Goal: Task Accomplishment & Management: Manage account settings

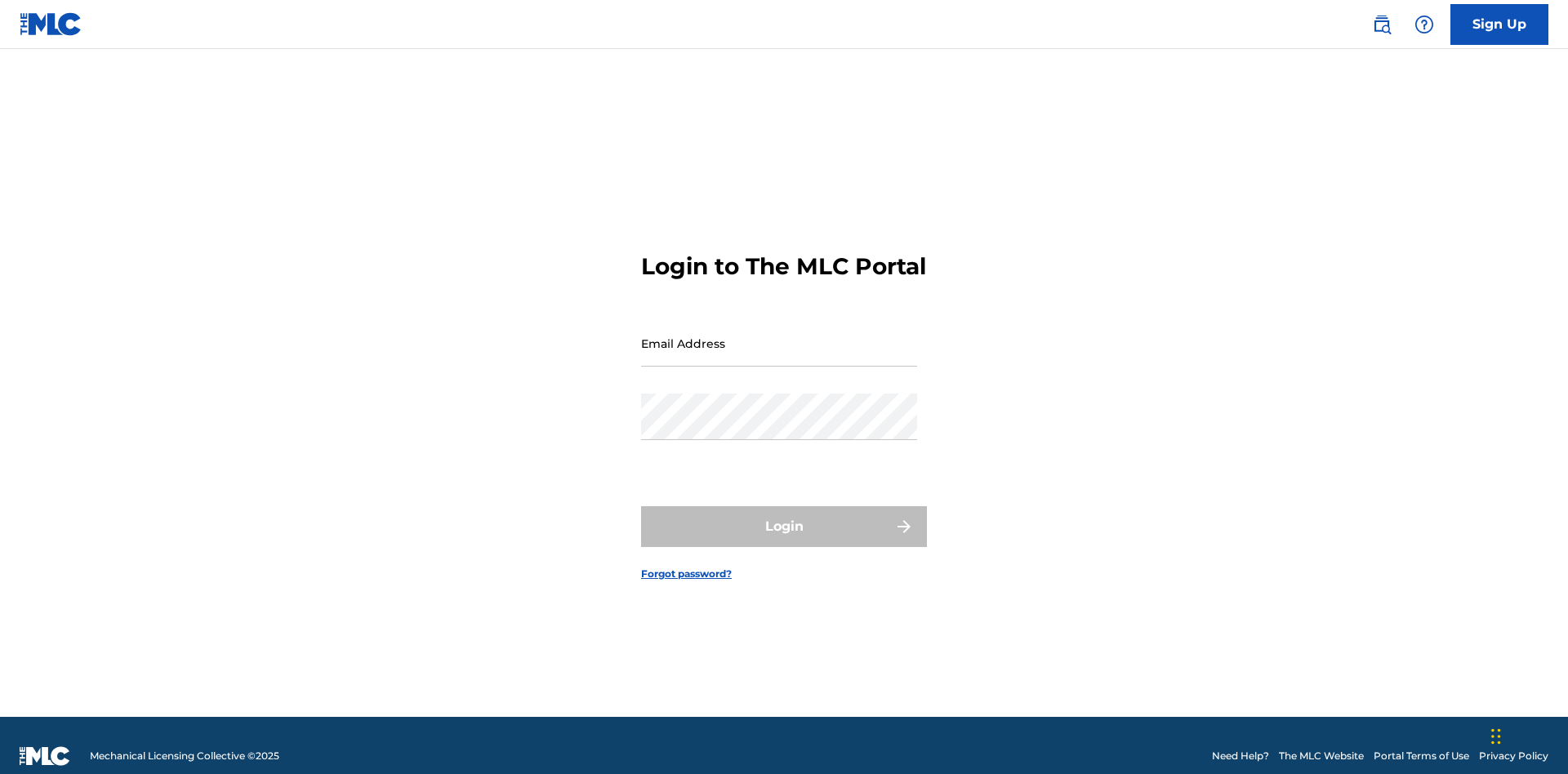
scroll to position [22, 0]
click at [779, 335] on input "Email Address" at bounding box center [779, 343] width 276 height 47
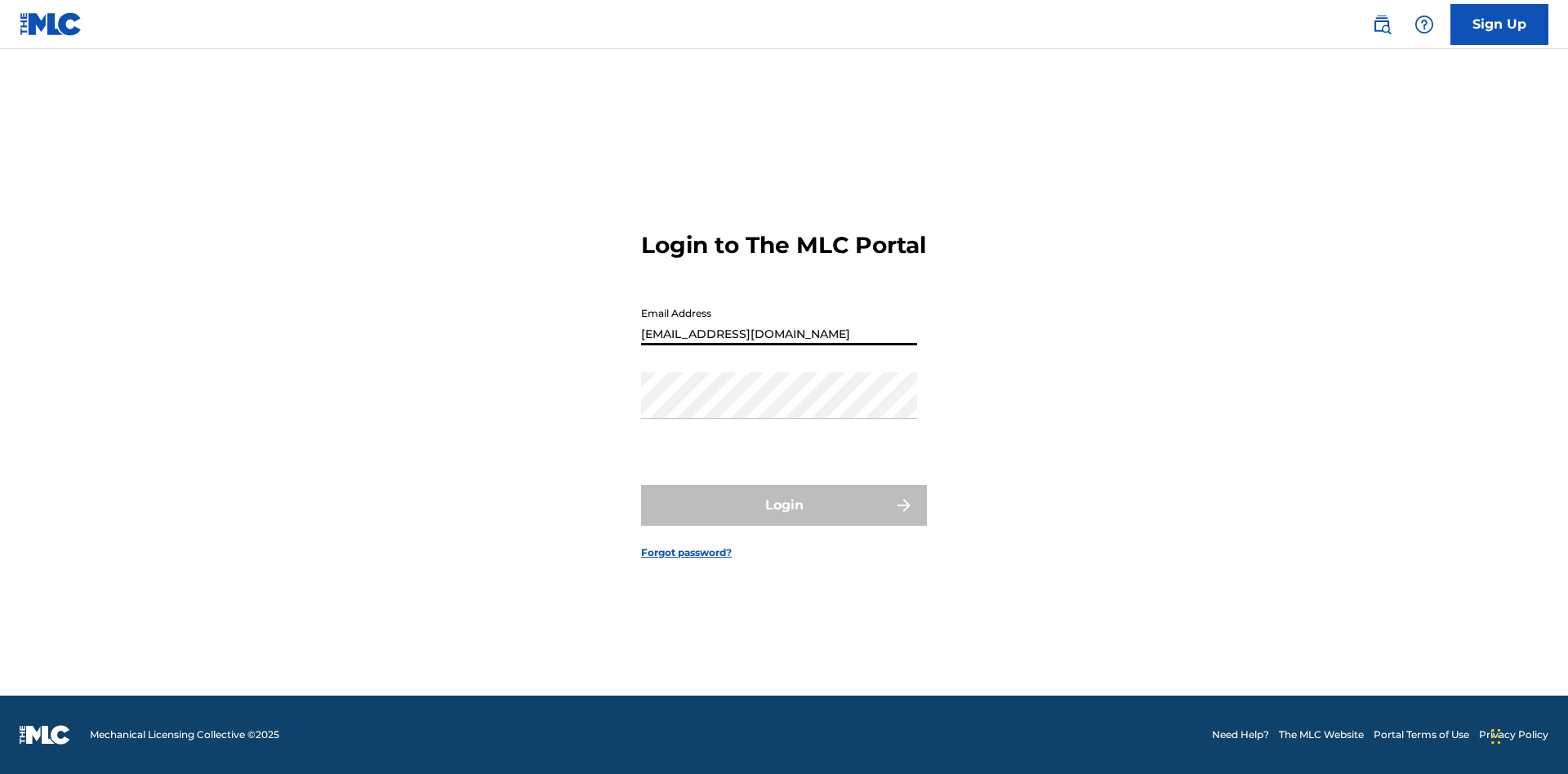
type input "b42af43d-9781-42f8-925e-95132843d6ef@mailslurp.biz"
click at [784, 520] on button "Login" at bounding box center [784, 504] width 286 height 40
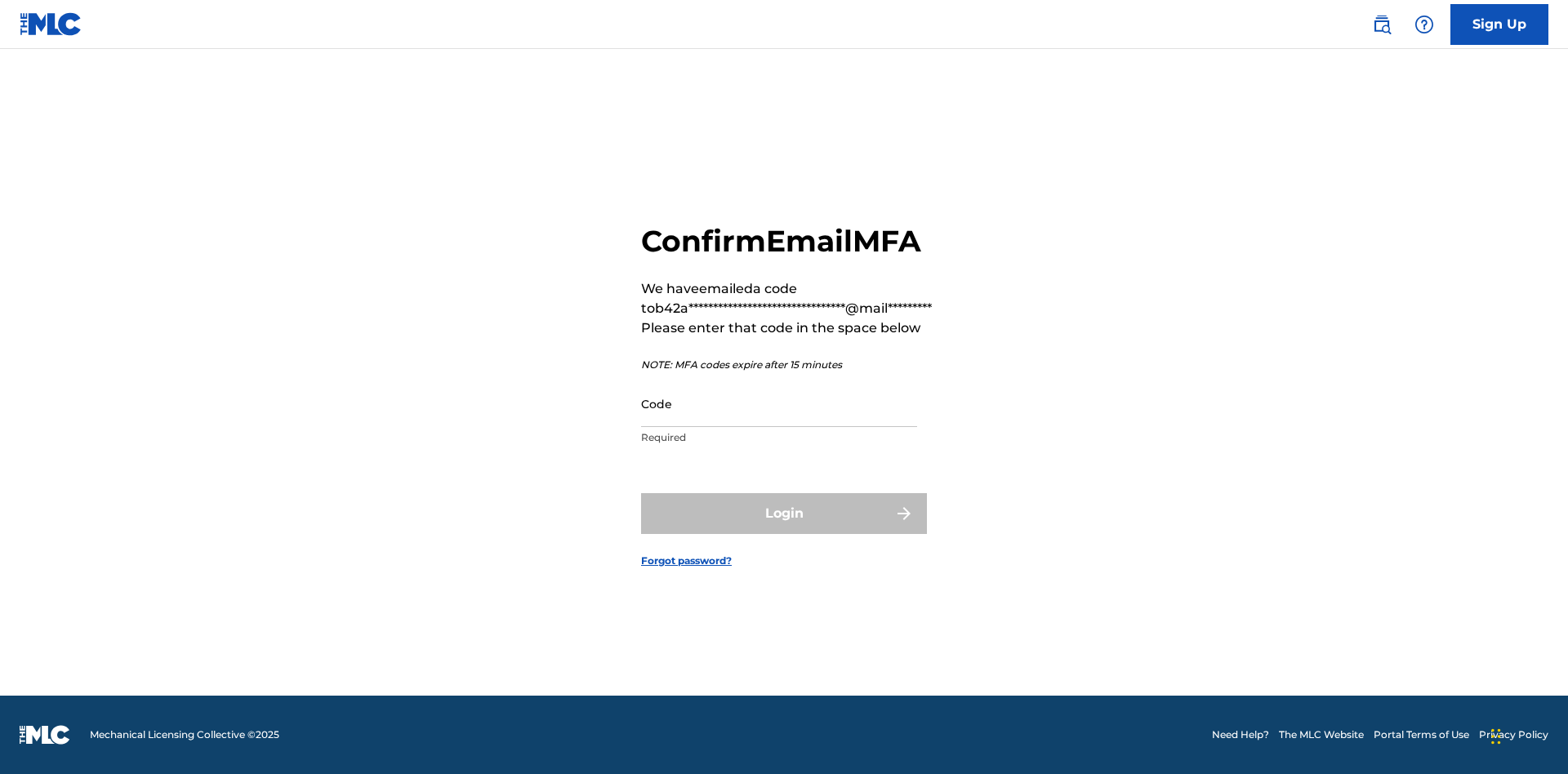
click at [779, 404] on input "Code" at bounding box center [779, 404] width 276 height 47
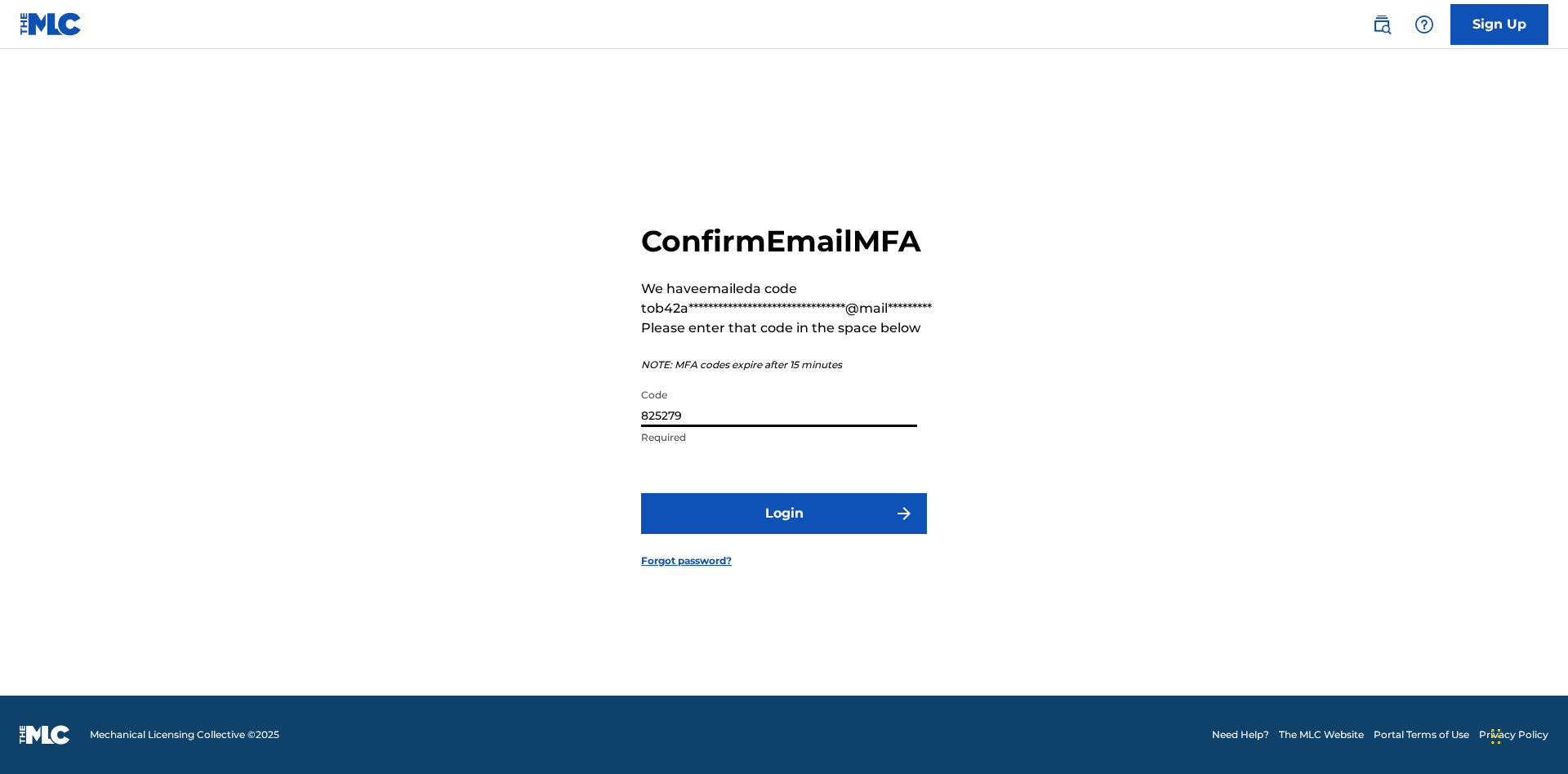
type input "825279"
click at [784, 512] on button "Login" at bounding box center [784, 513] width 286 height 40
